Goal: Find specific page/section: Find specific page/section

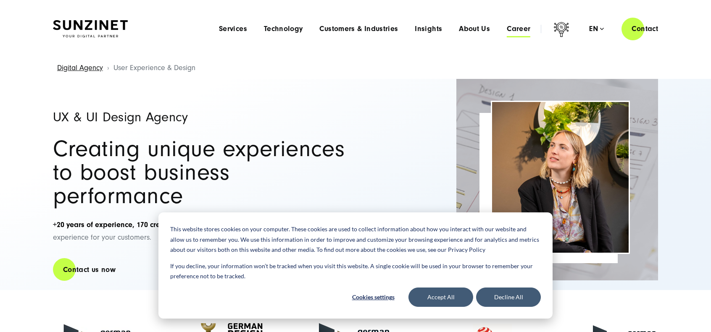
click at [514, 30] on span "Career" at bounding box center [519, 29] width 24 height 8
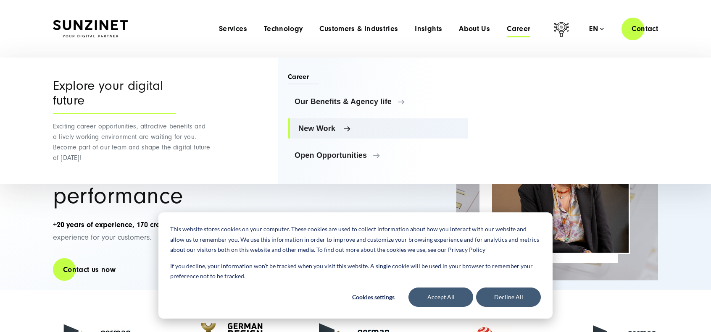
click at [315, 132] on span "New Work" at bounding box center [379, 128] width 163 height 8
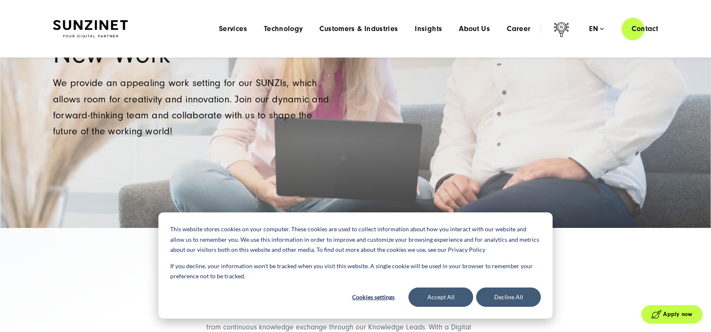
scroll to position [99, 0]
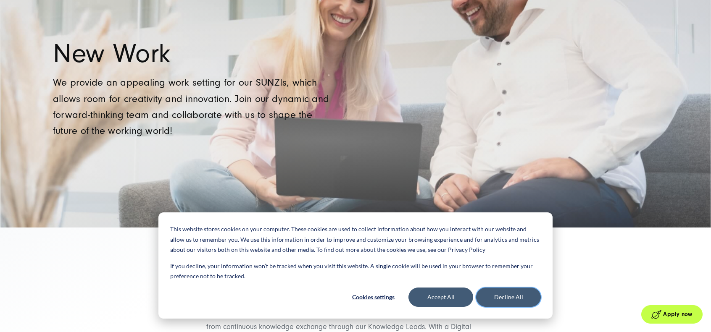
click at [488, 298] on button "Decline All" at bounding box center [508, 297] width 65 height 19
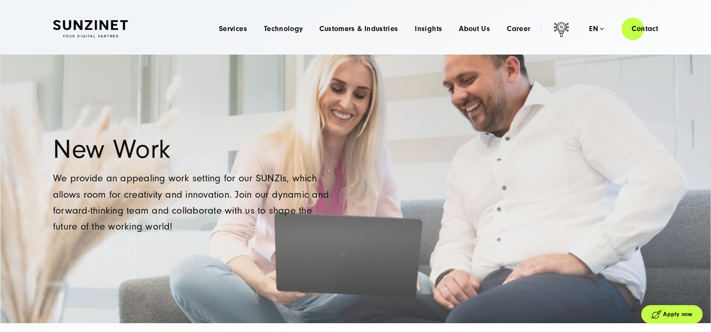
scroll to position [0, 0]
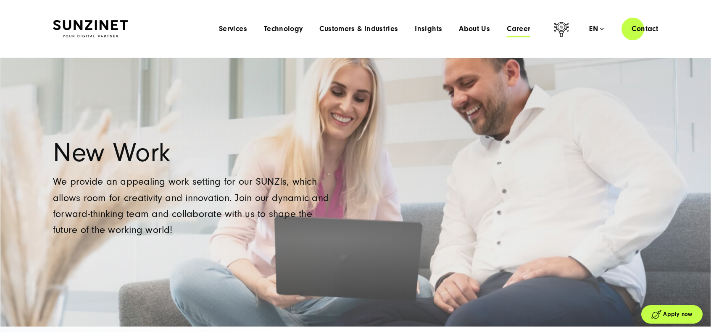
click at [514, 26] on span "Career" at bounding box center [519, 29] width 24 height 8
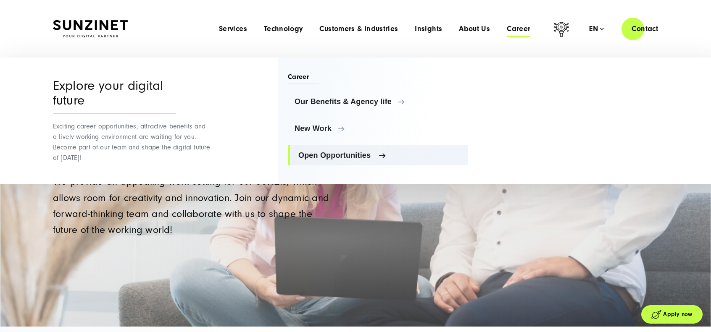
click at [334, 160] on link "Open Opportunities" at bounding box center [378, 155] width 180 height 20
